Goal: Task Accomplishment & Management: Manage account settings

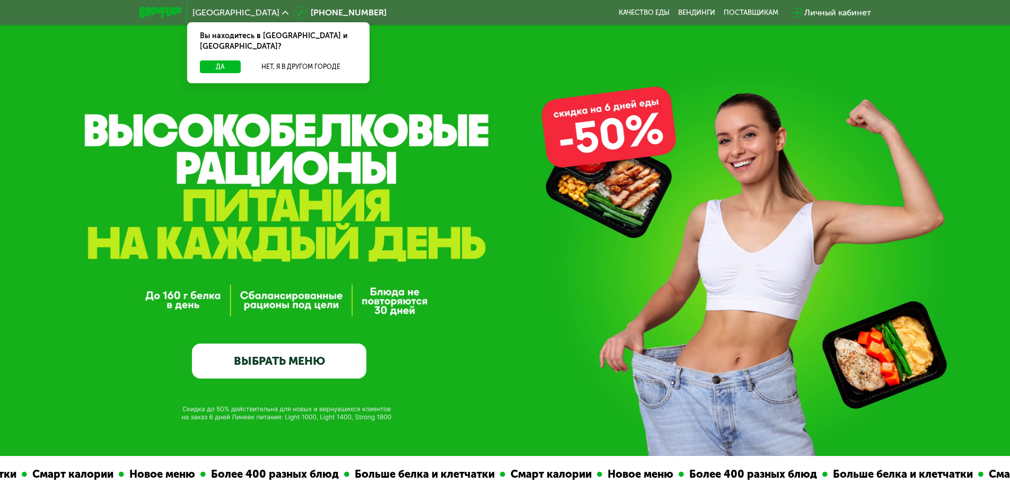
click at [840, 12] on div "Личный кабинет" at bounding box center [838, 12] width 67 height 13
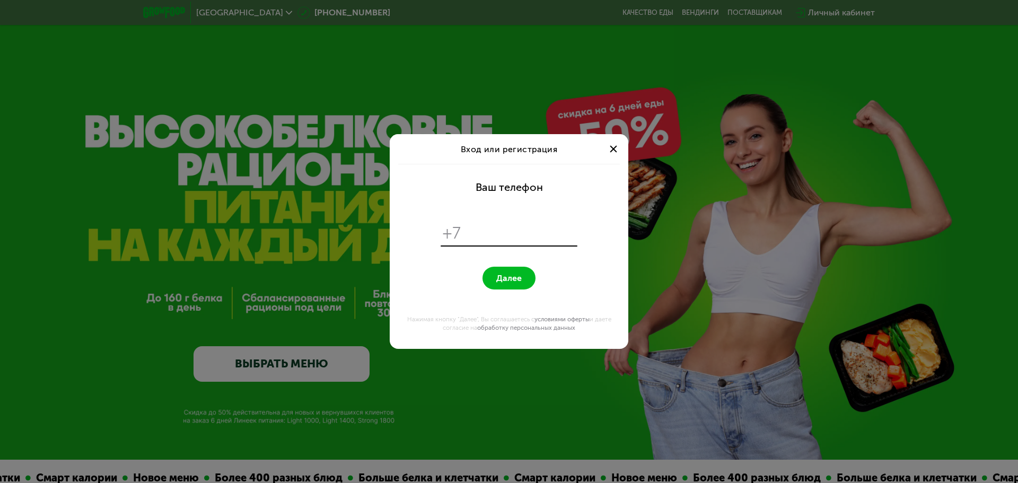
click at [479, 228] on input "tel" at bounding box center [521, 233] width 109 height 20
type input "**********"
click at [517, 273] on button "Далее" at bounding box center [509, 278] width 53 height 23
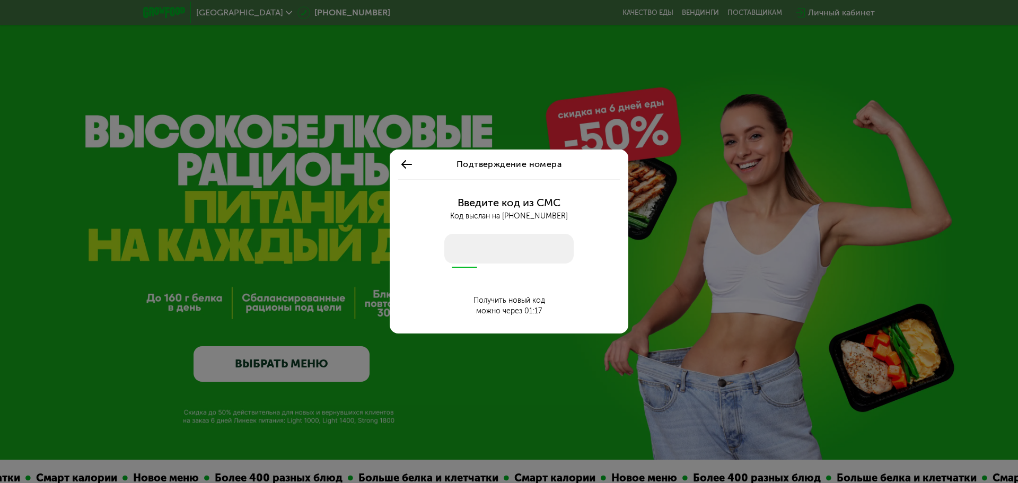
click at [469, 253] on input "number" at bounding box center [508, 249] width 129 height 30
type input "****"
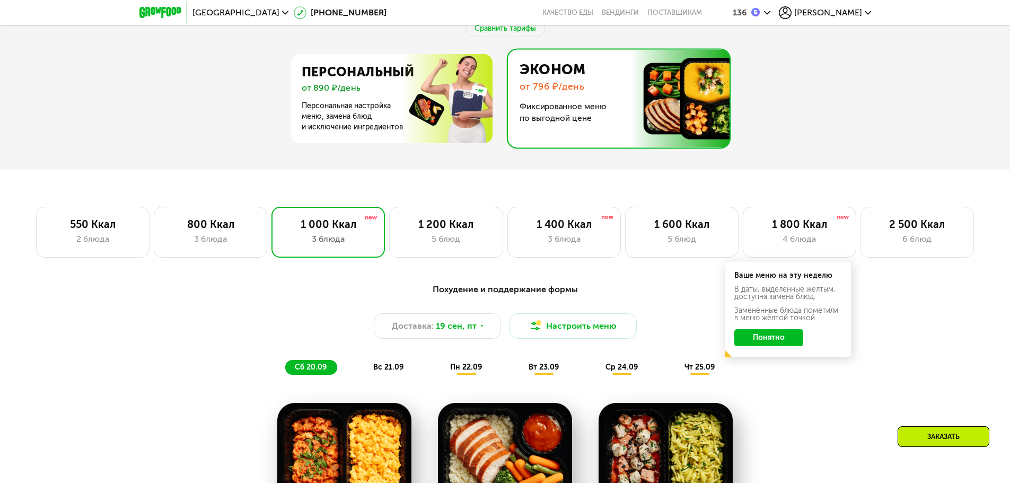
scroll to position [583, 0]
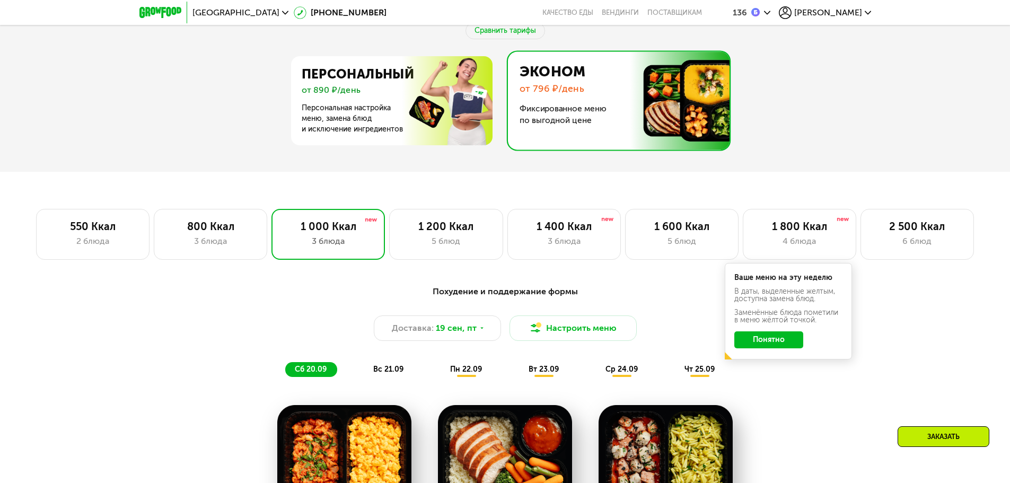
click at [766, 342] on button "Понятно" at bounding box center [769, 340] width 69 height 17
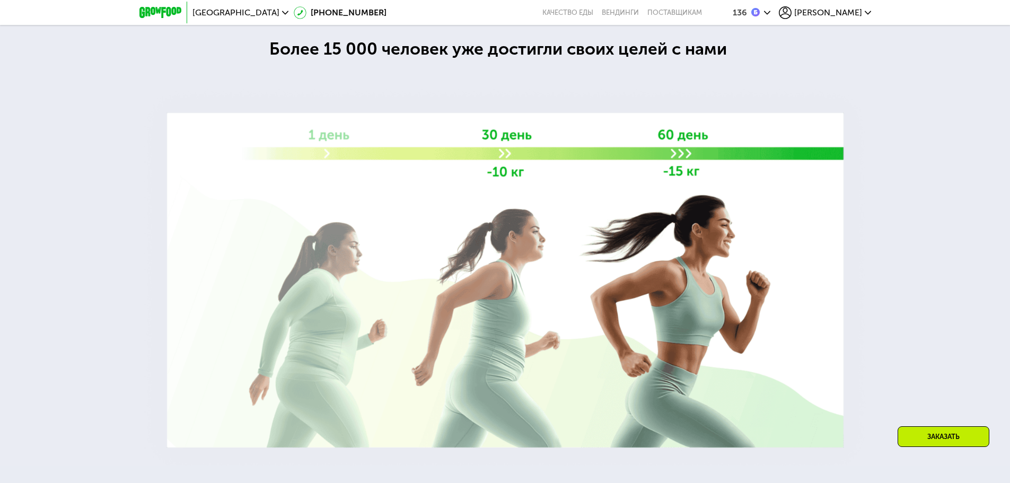
scroll to position [1591, 0]
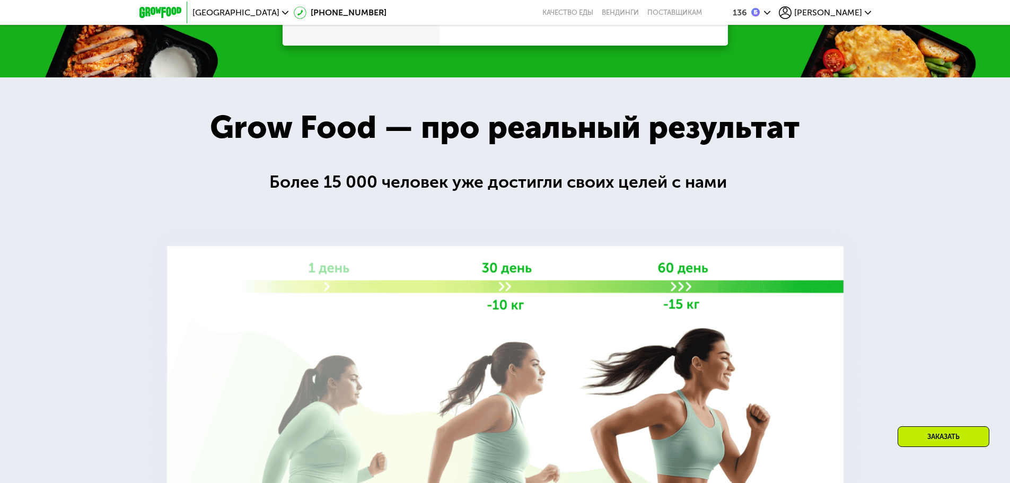
click at [856, 12] on span "[PERSON_NAME]" at bounding box center [829, 12] width 68 height 8
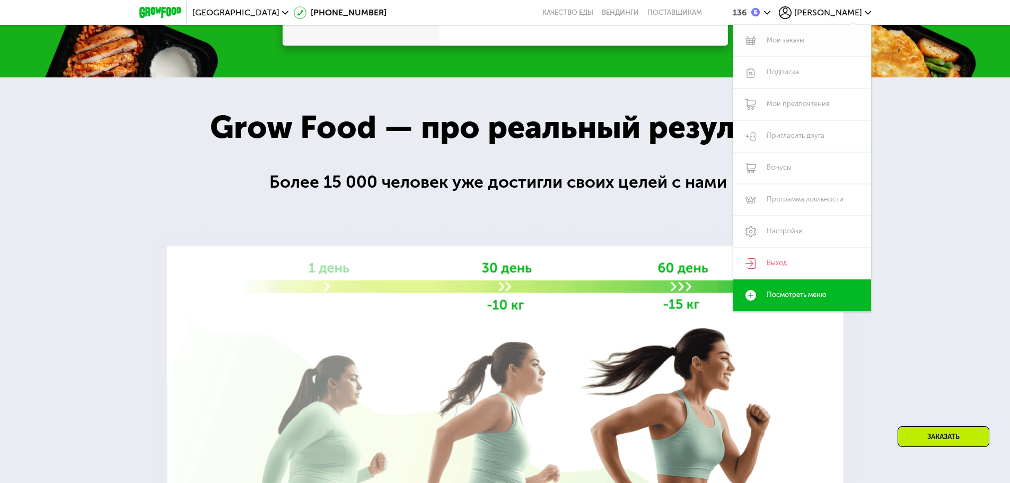
click at [790, 39] on link "Мои заказы" at bounding box center [803, 41] width 138 height 32
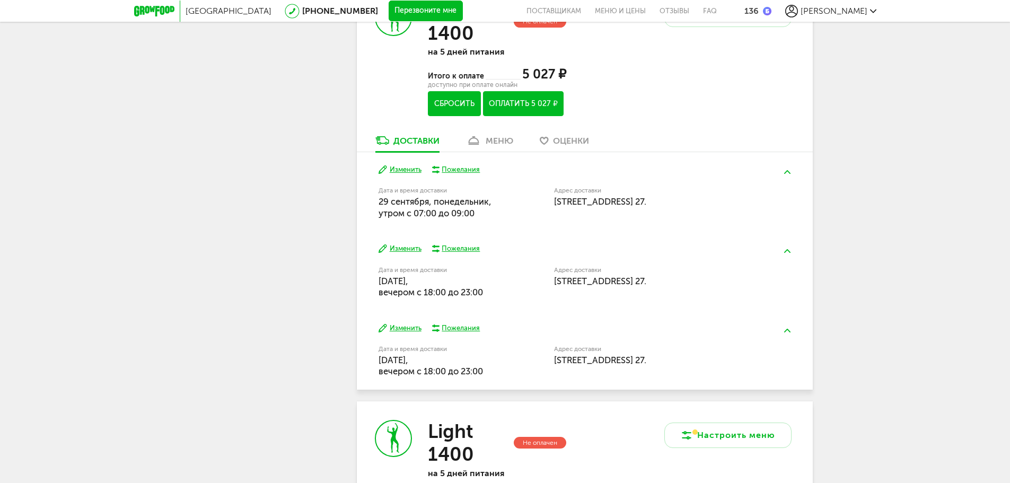
scroll to position [477, 0]
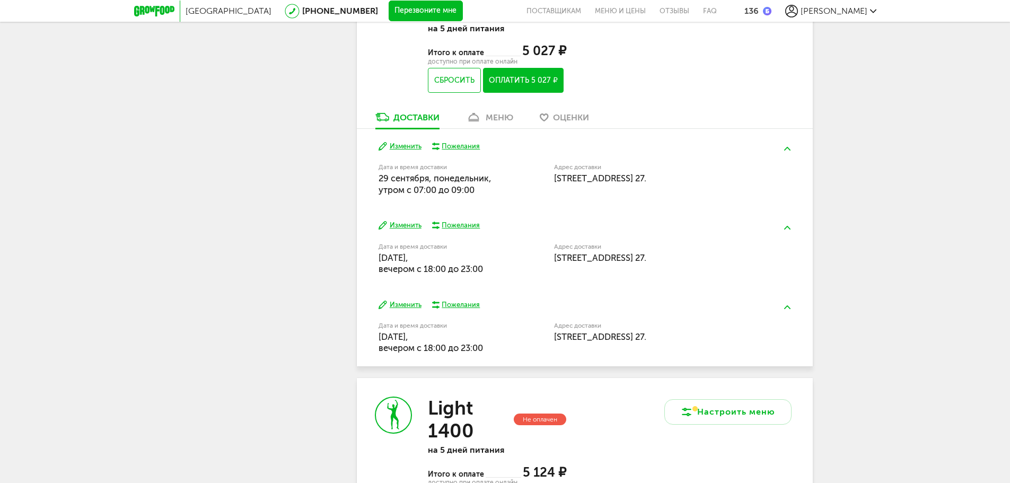
click at [481, 121] on icon at bounding box center [473, 117] width 15 height 9
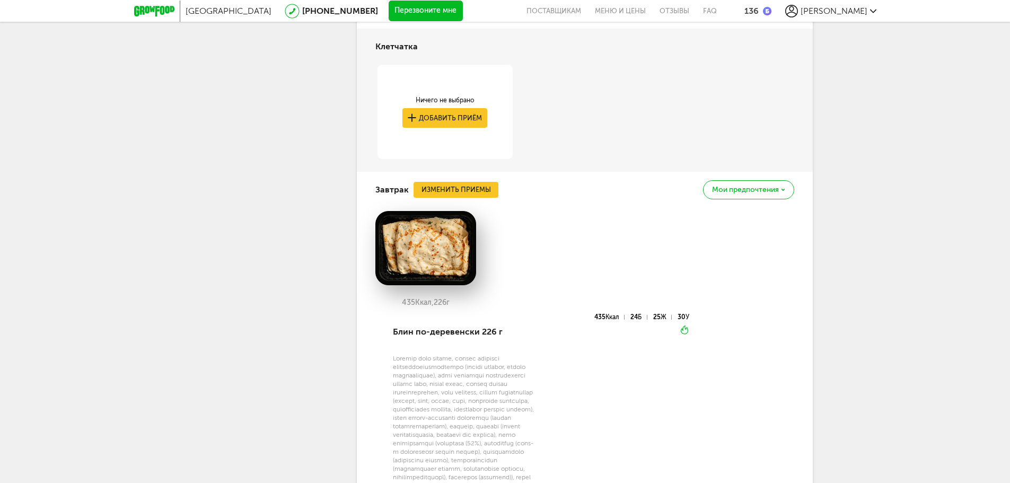
scroll to position [726, 0]
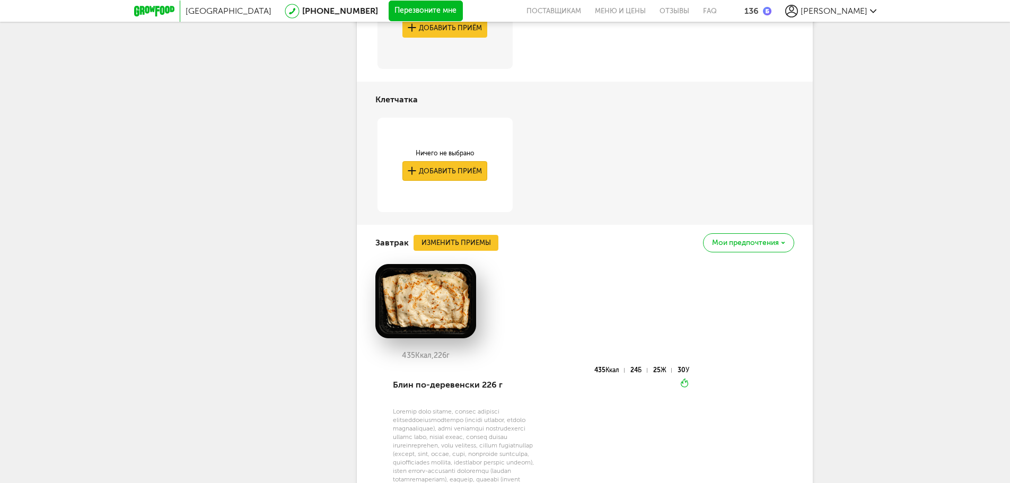
click at [430, 170] on button "Добавить приём" at bounding box center [445, 171] width 85 height 20
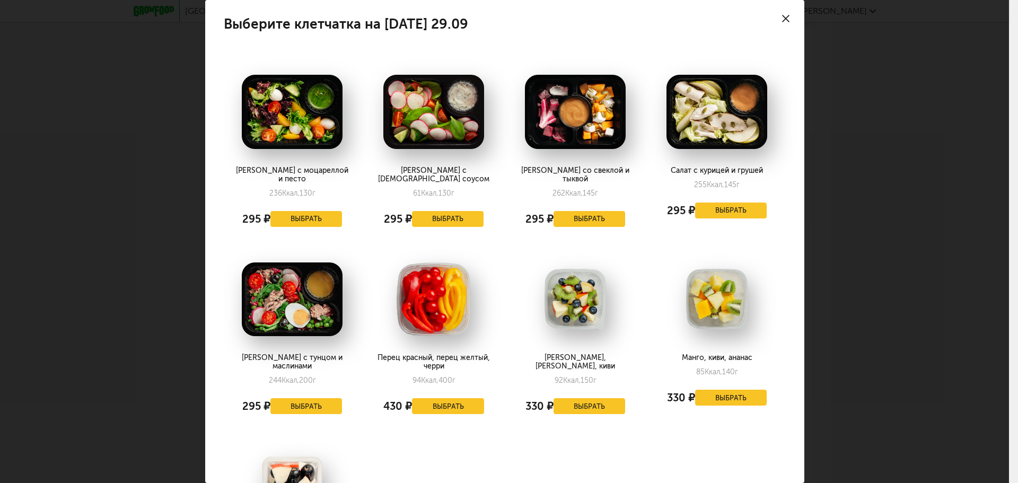
click at [782, 20] on icon at bounding box center [785, 18] width 7 height 7
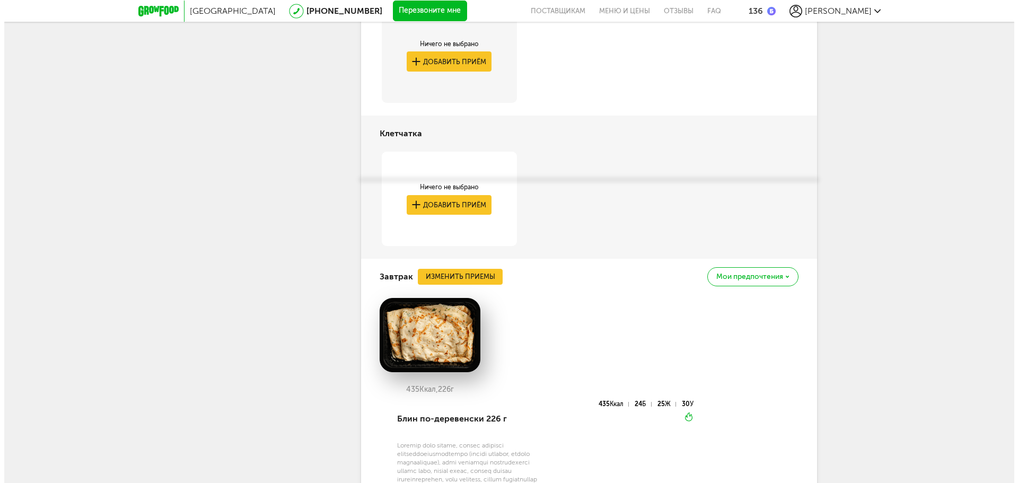
scroll to position [620, 0]
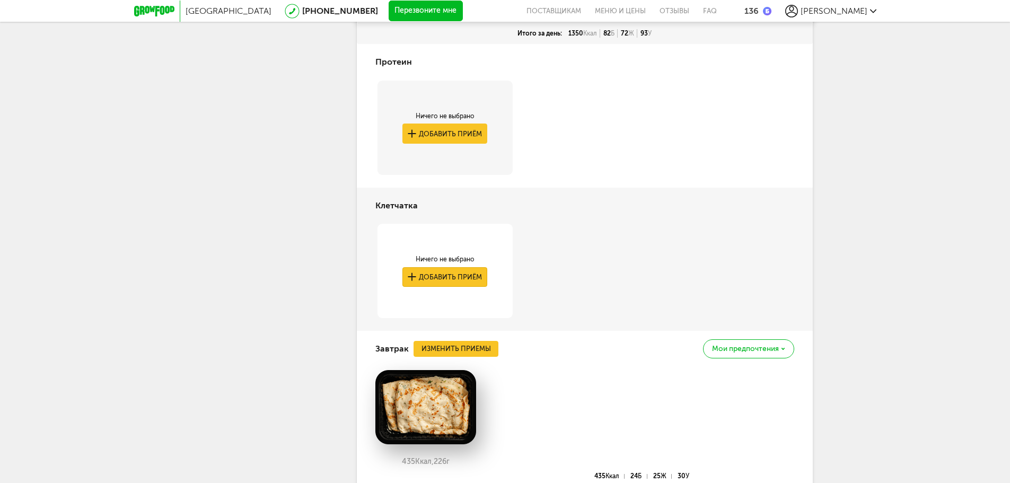
click at [438, 281] on button "Добавить приём" at bounding box center [445, 277] width 85 height 20
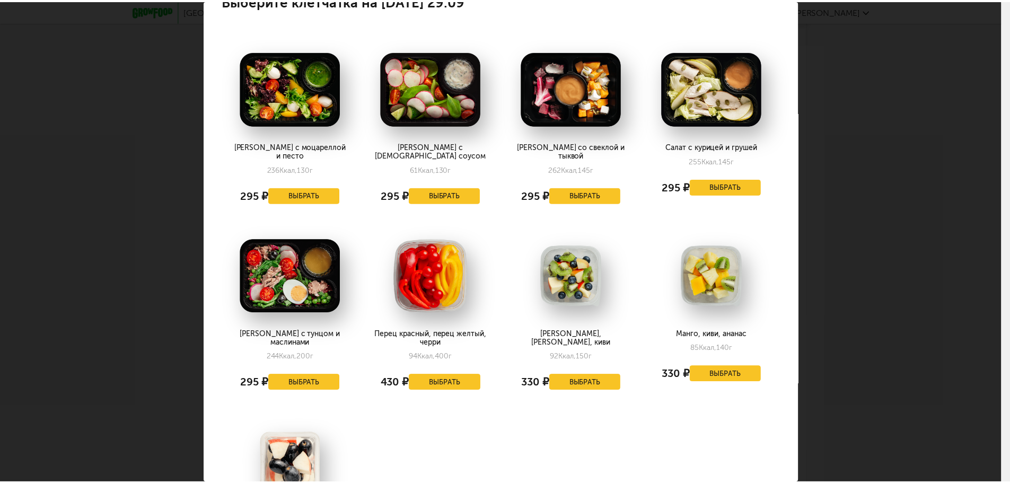
scroll to position [0, 0]
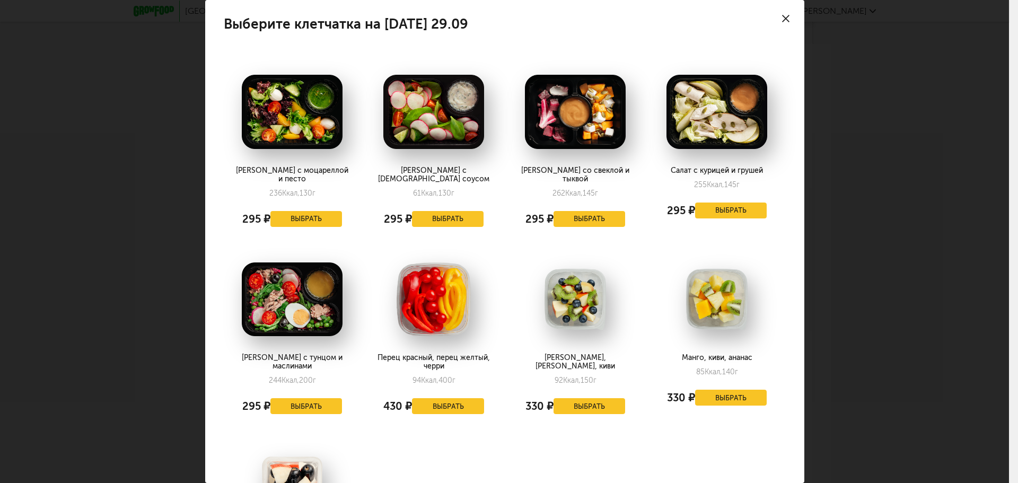
click at [773, 17] on div at bounding box center [785, 18] width 37 height 37
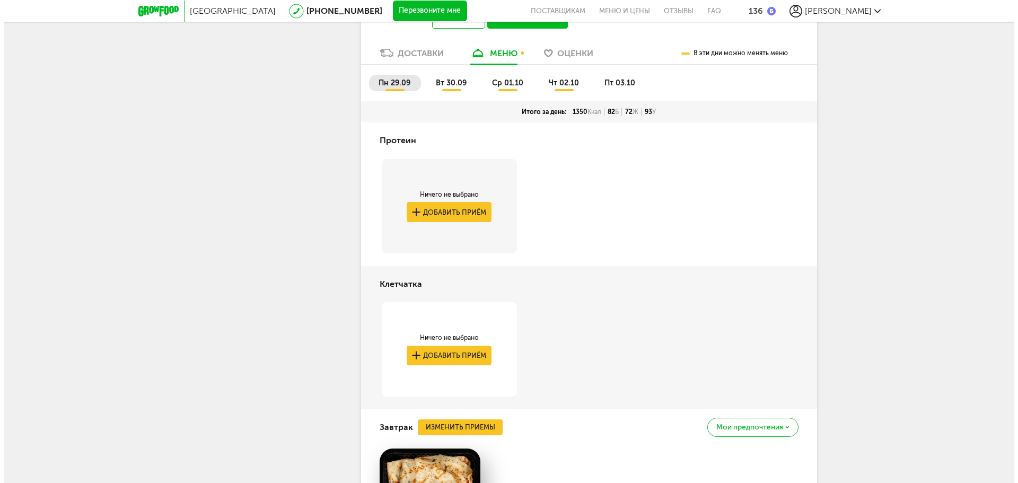
scroll to position [514, 0]
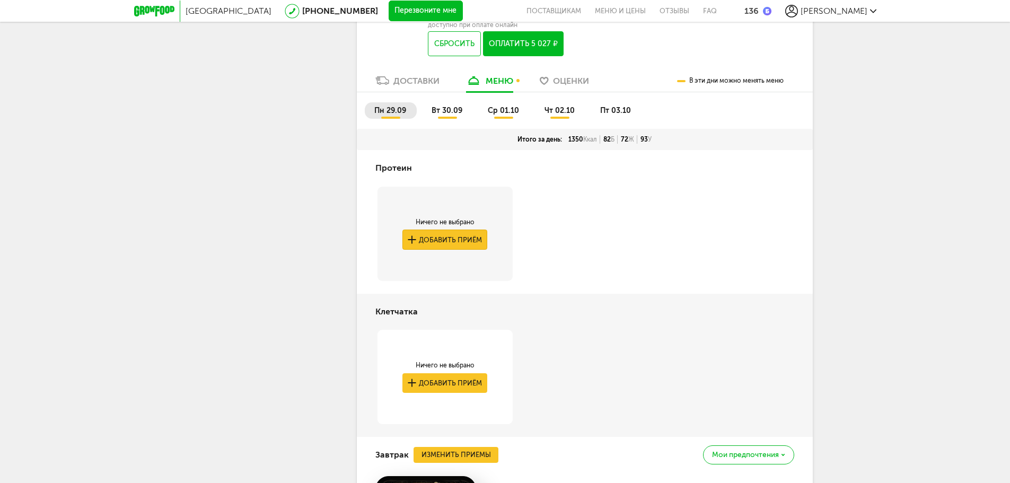
click at [442, 245] on button "Добавить приём" at bounding box center [445, 240] width 85 height 20
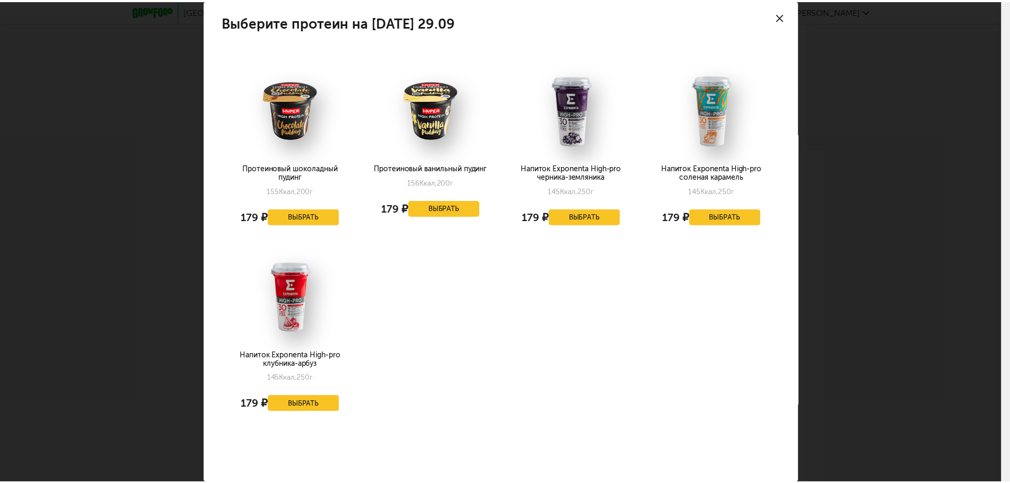
scroll to position [0, 0]
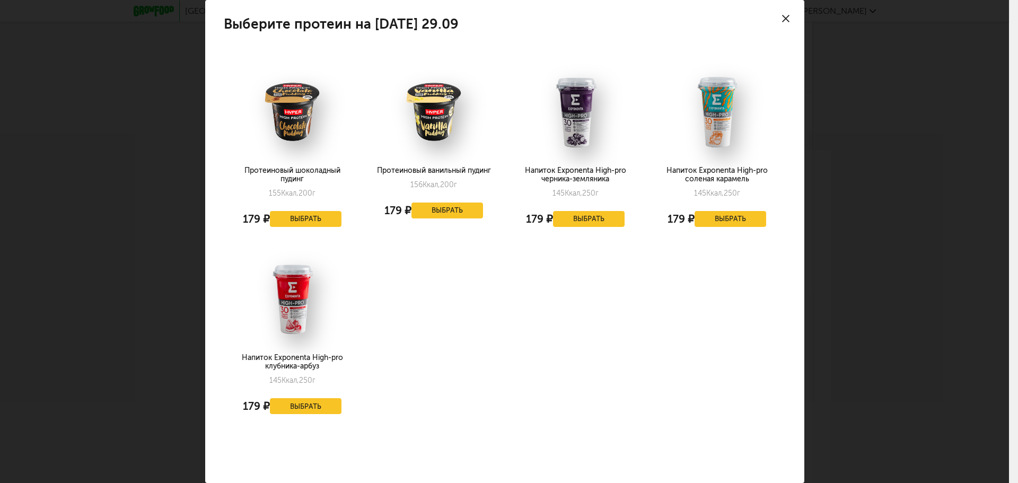
click at [782, 18] on icon at bounding box center [785, 18] width 7 height 7
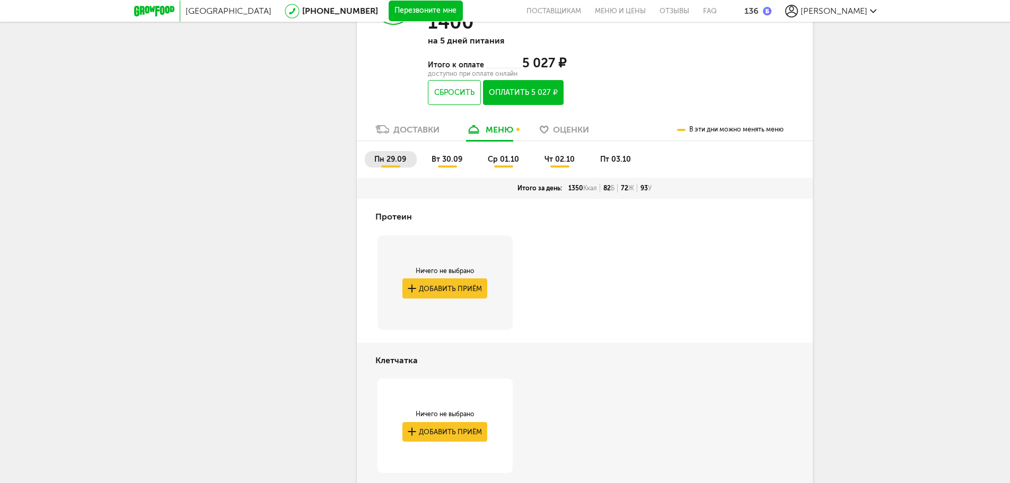
scroll to position [461, 0]
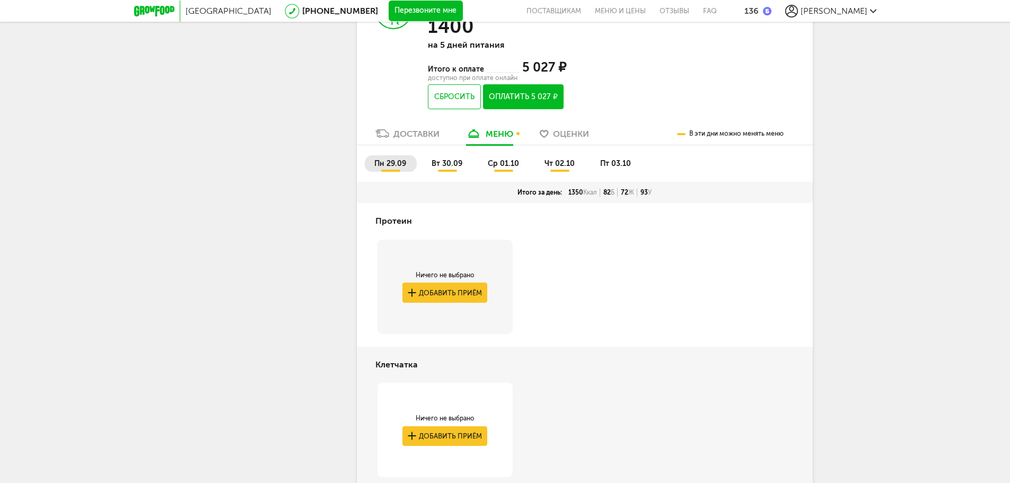
click at [453, 162] on span "вт 30.09" at bounding box center [447, 163] width 31 height 9
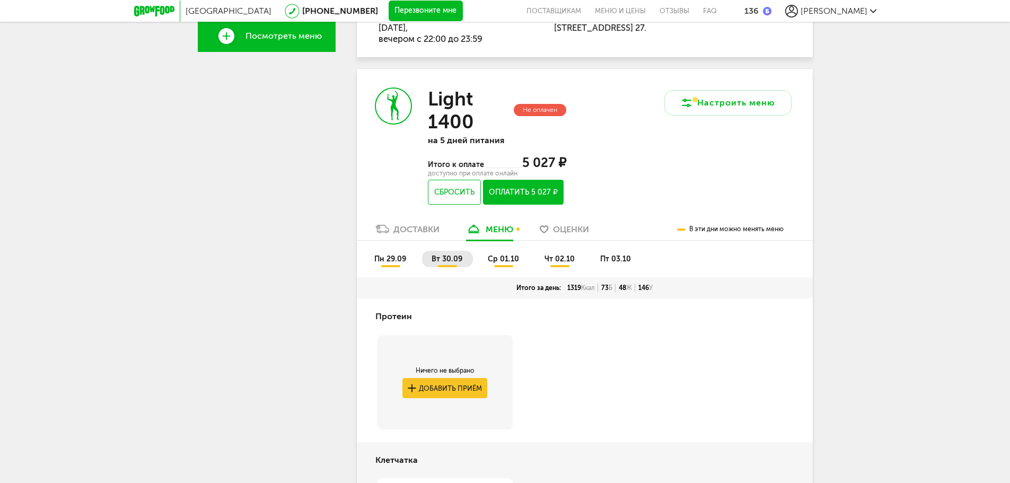
scroll to position [355, 0]
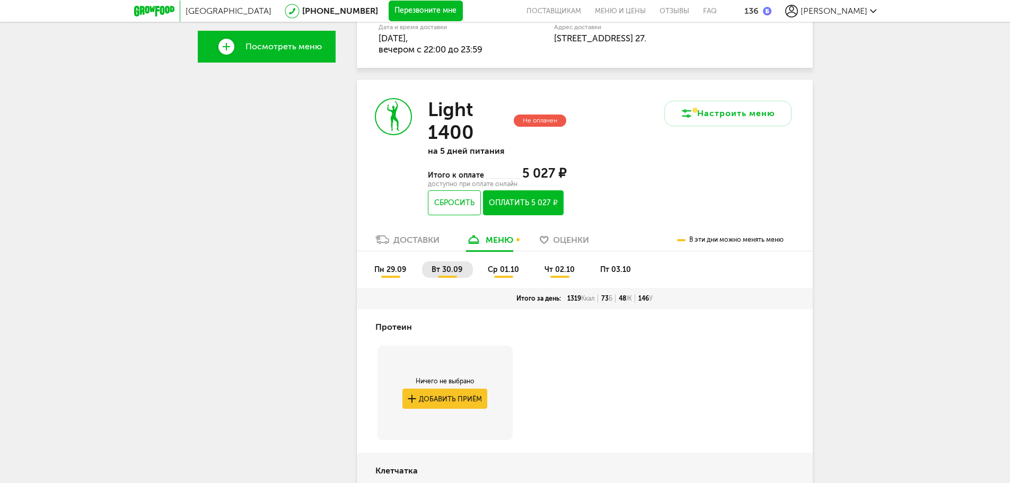
click at [498, 269] on span "ср 01.10" at bounding box center [503, 269] width 31 height 9
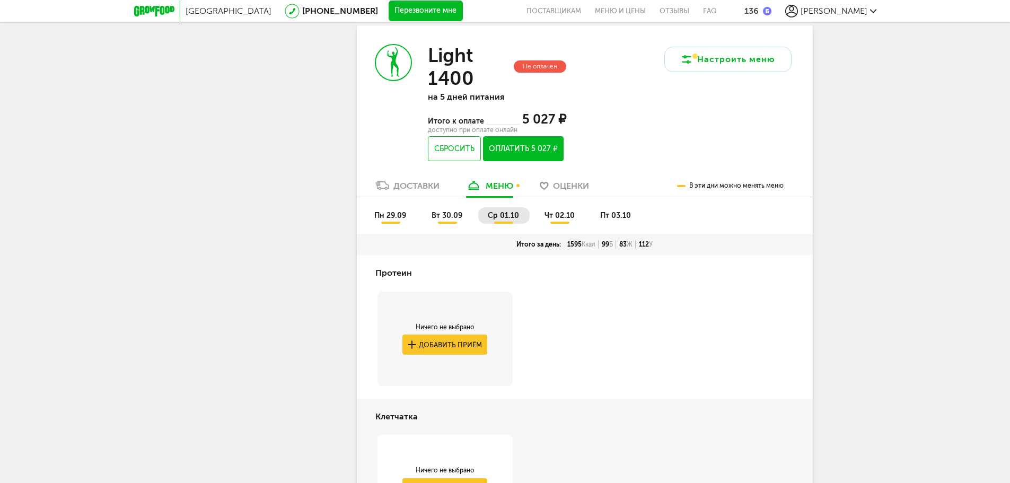
scroll to position [408, 0]
click at [553, 221] on span "чт 02.10" at bounding box center [560, 216] width 30 height 9
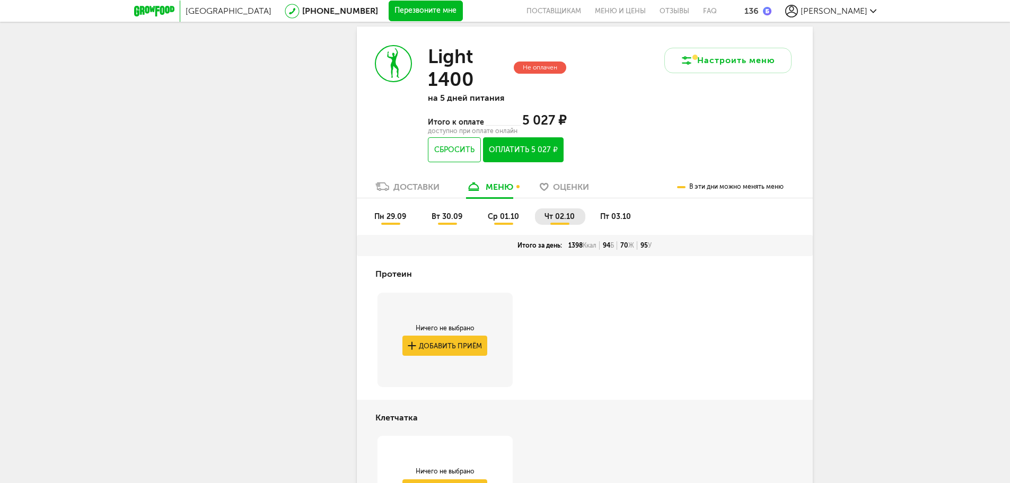
click at [385, 209] on li "пн 29.09" at bounding box center [391, 216] width 52 height 16
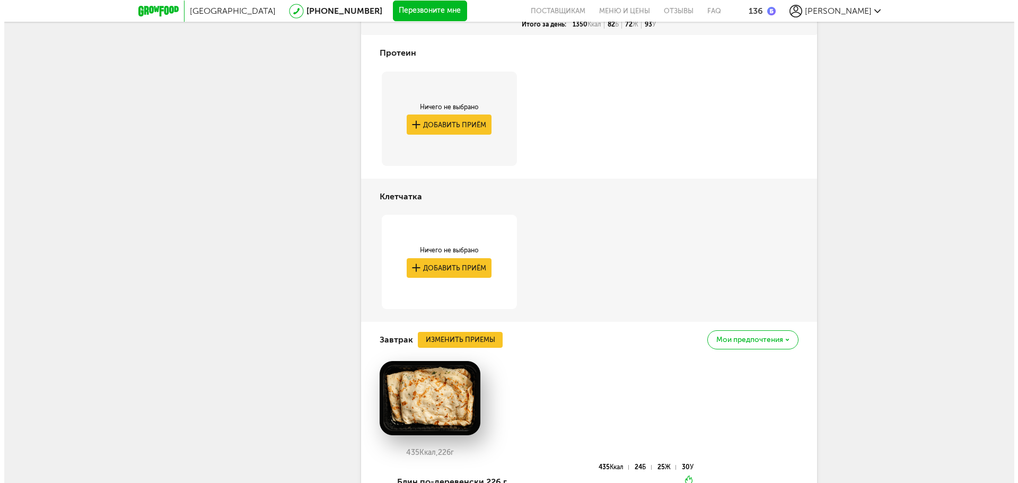
scroll to position [620, 0]
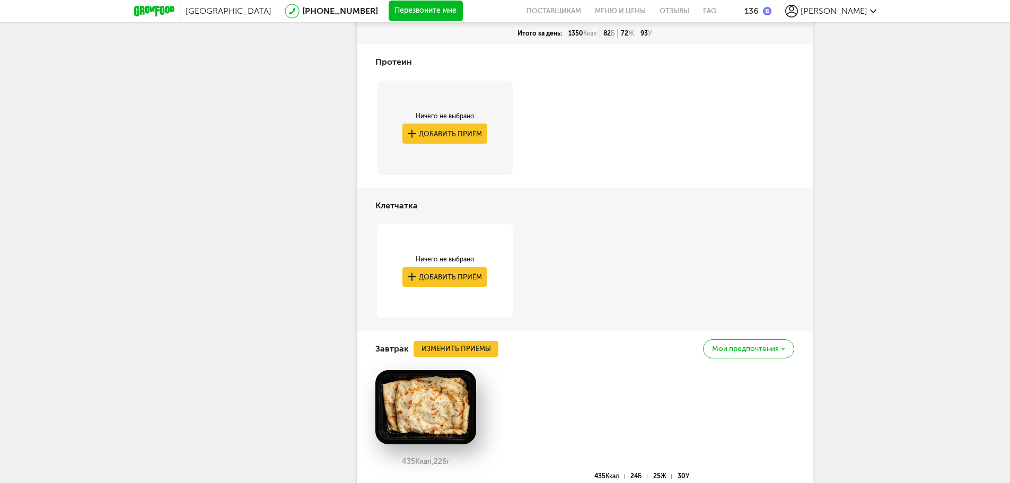
click at [751, 352] on span "Мои предпочтения" at bounding box center [745, 348] width 67 height 7
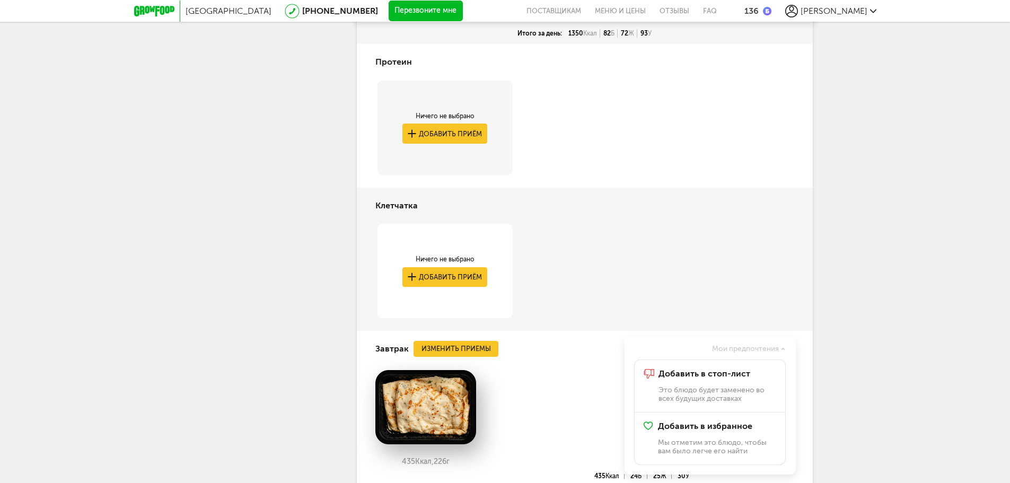
click at [739, 306] on div "Клетчатка Ничего не выбрано Добавить приём" at bounding box center [585, 259] width 456 height 143
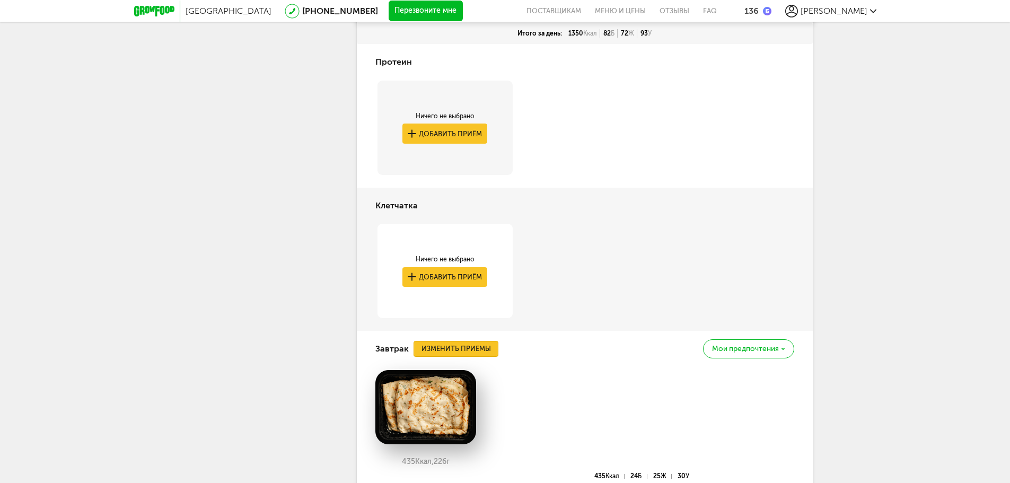
click at [446, 346] on button "Изменить приемы" at bounding box center [456, 349] width 85 height 16
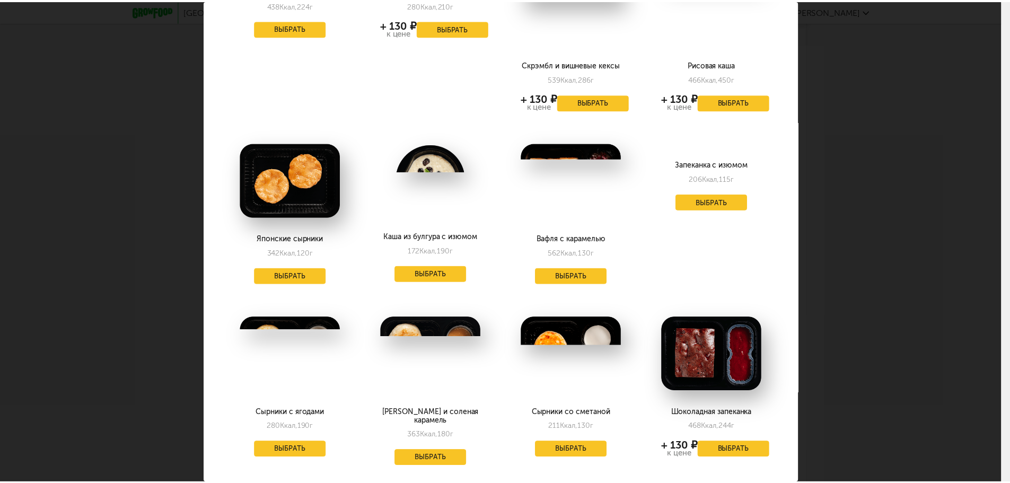
scroll to position [0, 0]
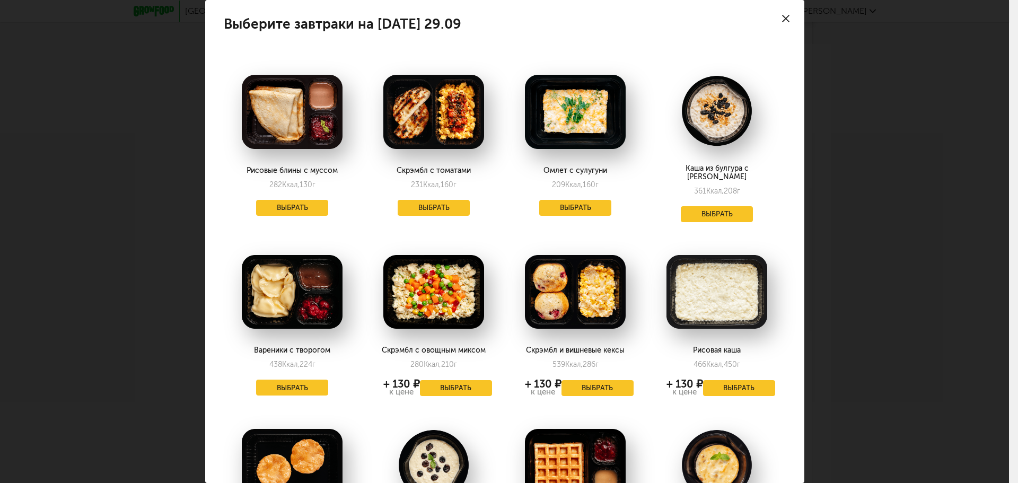
click at [782, 18] on icon at bounding box center [785, 18] width 7 height 7
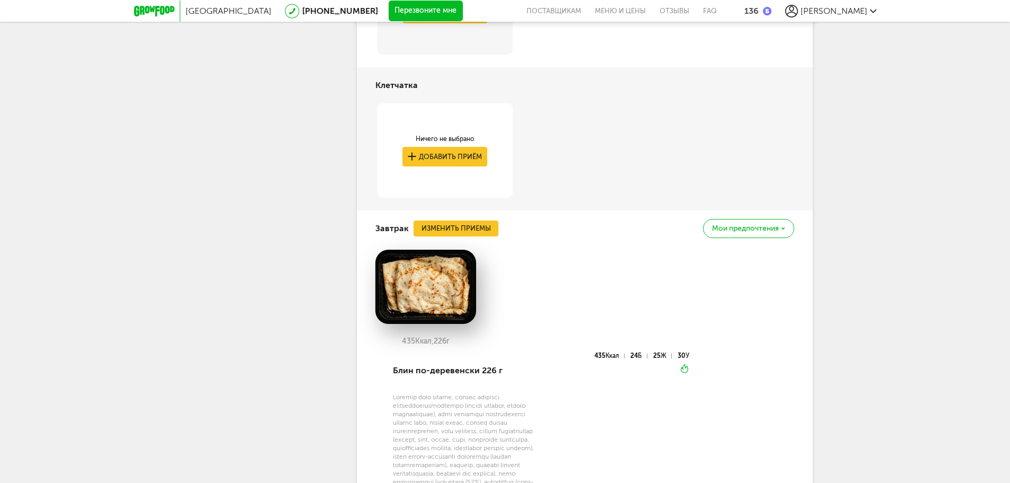
scroll to position [673, 0]
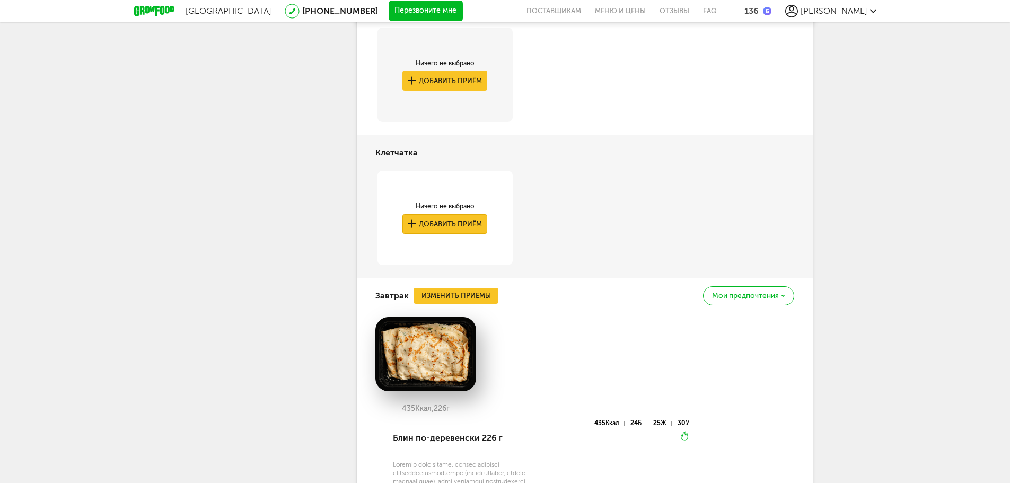
click at [432, 216] on button "Добавить приём" at bounding box center [445, 224] width 85 height 20
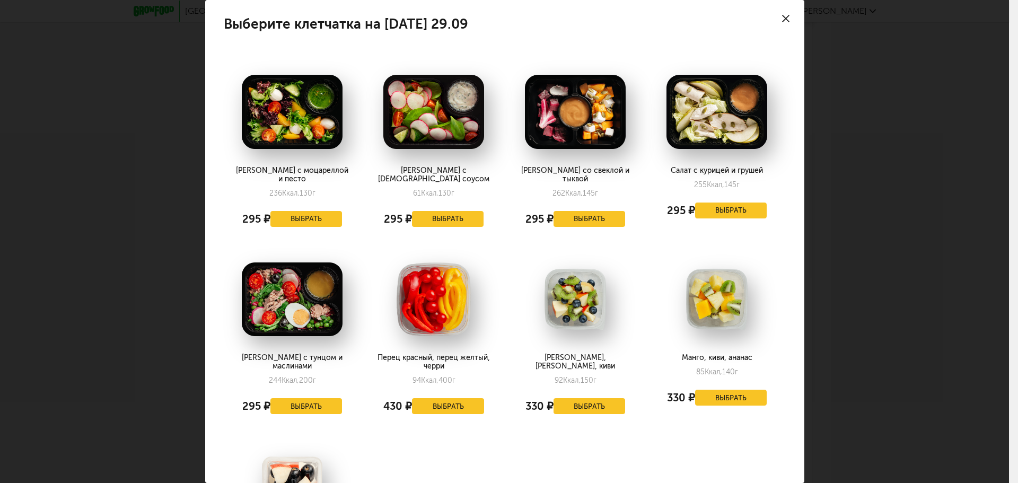
click at [782, 16] on use at bounding box center [785, 18] width 7 height 7
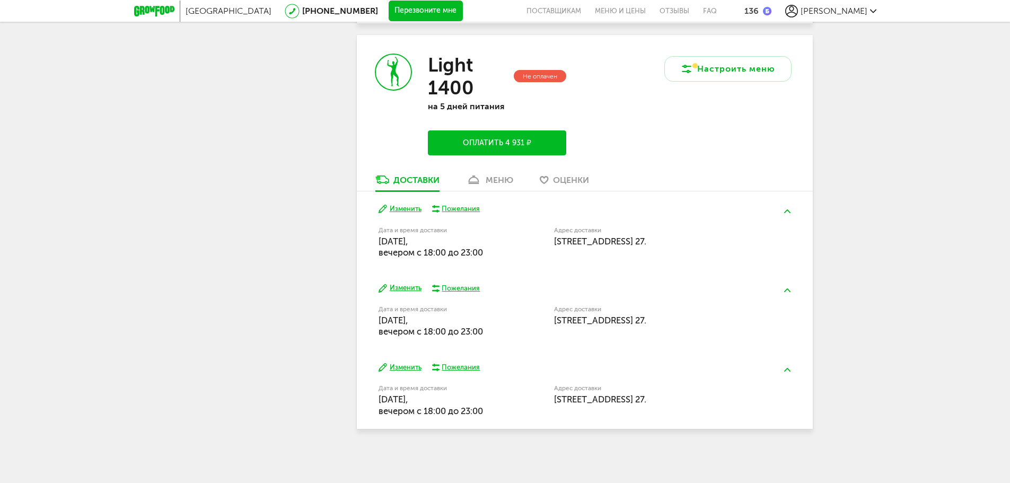
scroll to position [3493, 0]
